Goal: Entertainment & Leisure: Browse casually

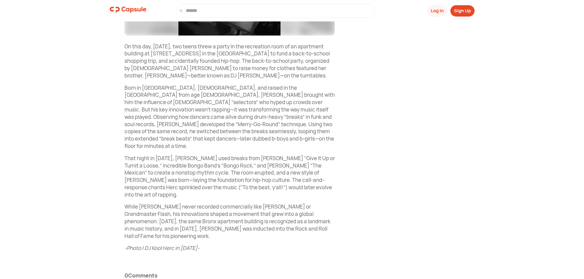
scroll to position [184, 0]
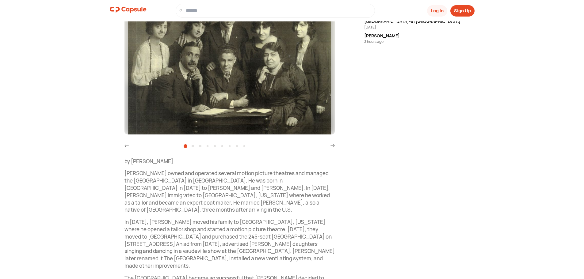
scroll to position [92, 0]
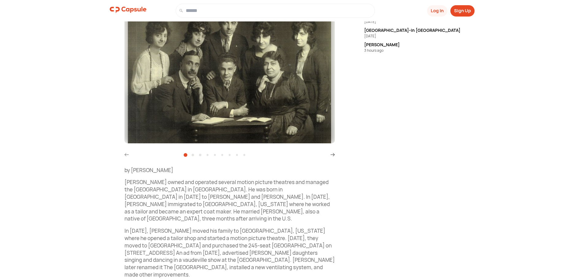
click at [333, 155] on icon at bounding box center [332, 155] width 4 height 4
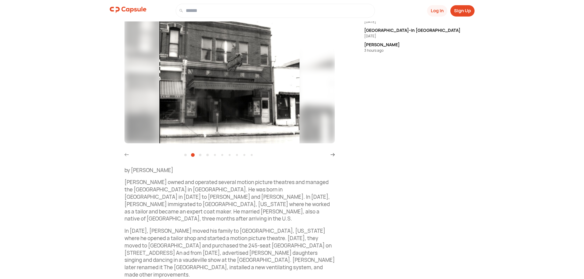
click at [333, 155] on icon at bounding box center [332, 155] width 4 height 4
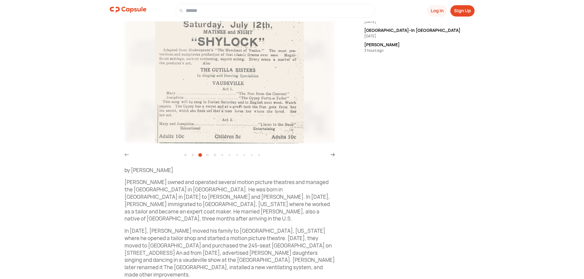
click at [333, 155] on icon at bounding box center [332, 155] width 4 height 4
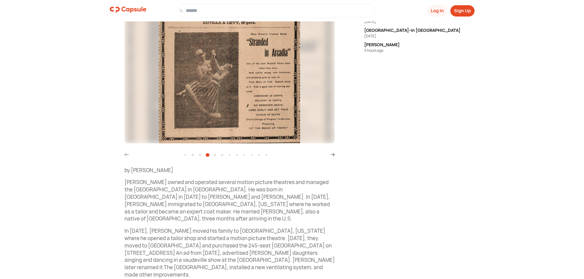
click at [333, 155] on icon at bounding box center [332, 155] width 4 height 4
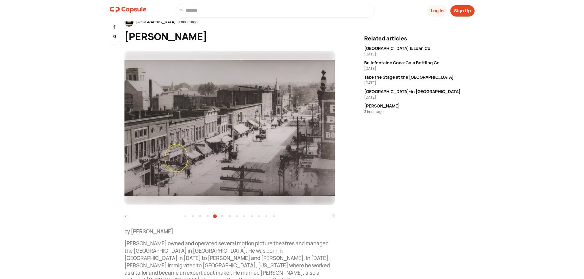
scroll to position [61, 0]
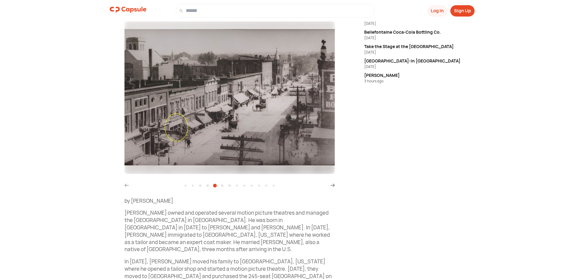
click at [330, 186] on icon at bounding box center [332, 185] width 4 height 4
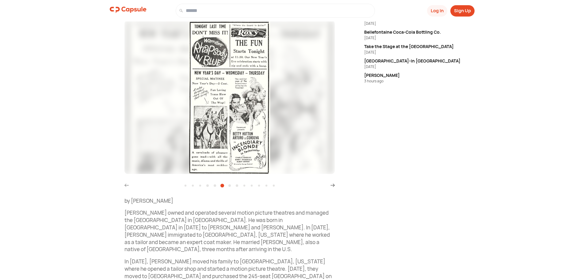
click at [330, 186] on icon at bounding box center [332, 185] width 4 height 4
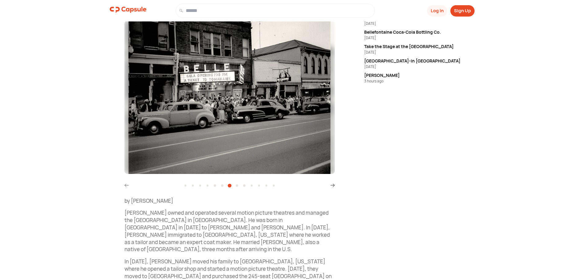
click at [330, 186] on icon at bounding box center [332, 185] width 4 height 4
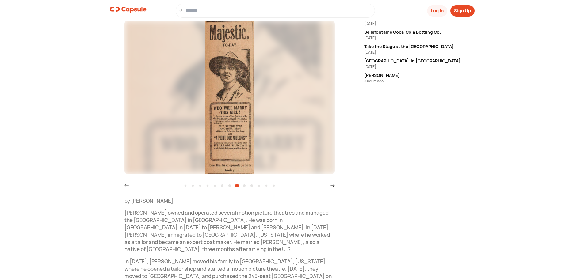
click at [330, 186] on icon at bounding box center [332, 185] width 4 height 4
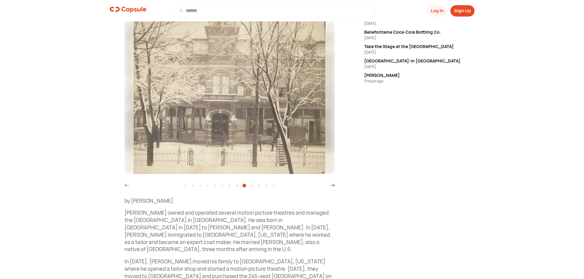
click at [330, 186] on icon at bounding box center [332, 185] width 4 height 4
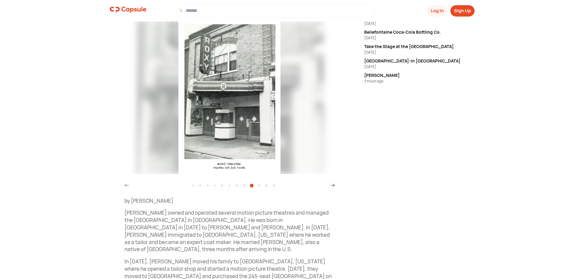
click at [330, 186] on icon at bounding box center [332, 185] width 4 height 4
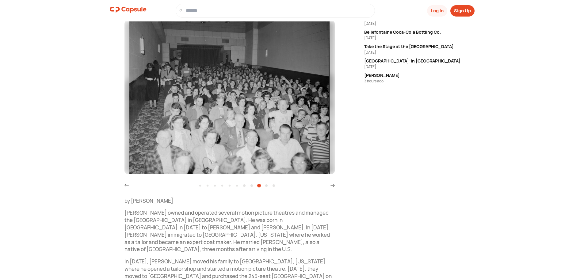
click at [330, 186] on icon at bounding box center [332, 185] width 4 height 4
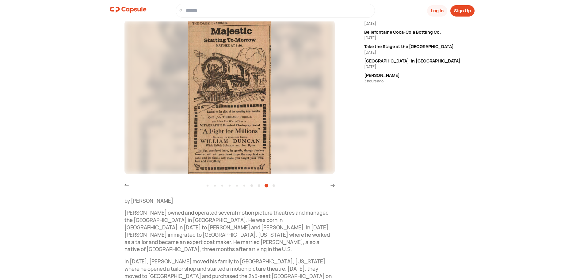
click at [330, 186] on icon at bounding box center [332, 185] width 4 height 4
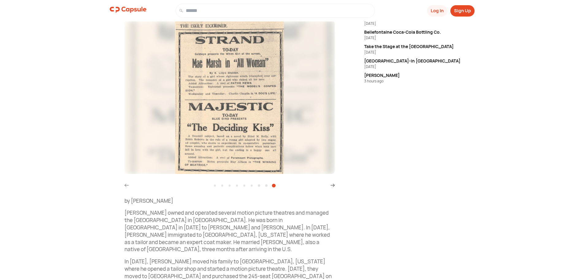
click at [330, 186] on icon at bounding box center [332, 185] width 4 height 4
